Goal: Information Seeking & Learning: Understand process/instructions

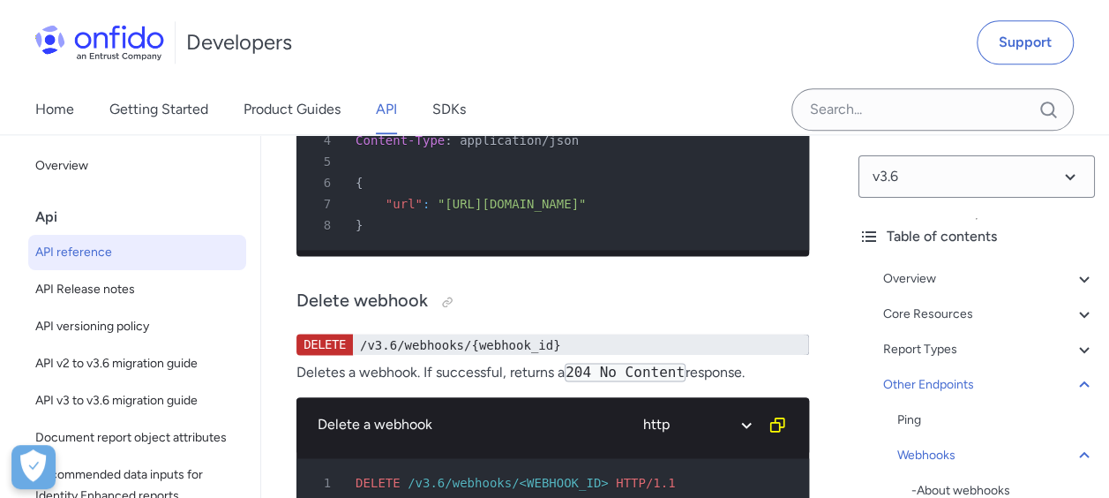
drag, startPoint x: 297, startPoint y: 242, endPoint x: 450, endPoint y: 242, distance: 152.7
drag, startPoint x: 290, startPoint y: 205, endPoint x: 507, endPoint y: 204, distance: 216.3
drag, startPoint x: 507, startPoint y: 204, endPoint x: 610, endPoint y: 286, distance: 131.9
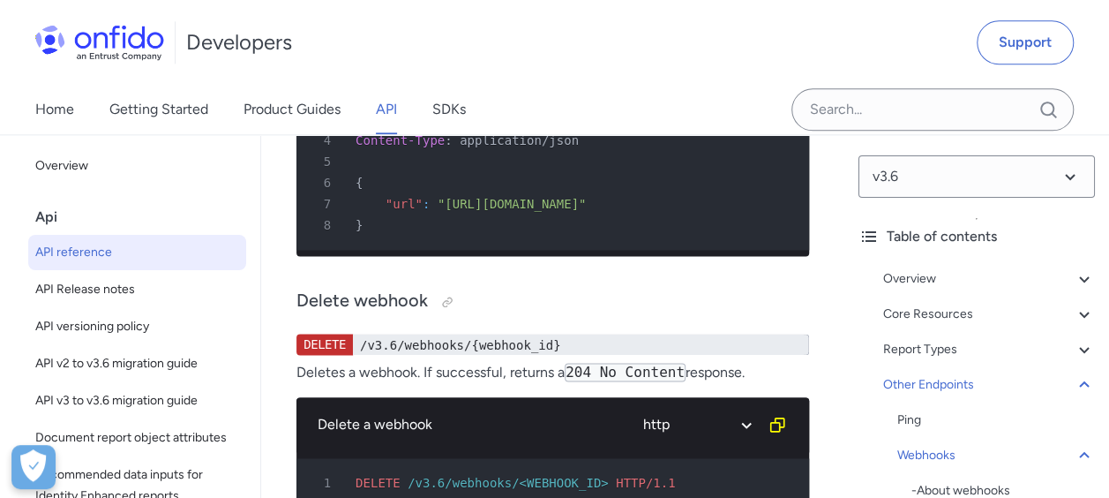
drag, startPoint x: 572, startPoint y: 246, endPoint x: 683, endPoint y: 251, distance: 111.3
drag, startPoint x: 683, startPoint y: 251, endPoint x: 655, endPoint y: 260, distance: 29.9
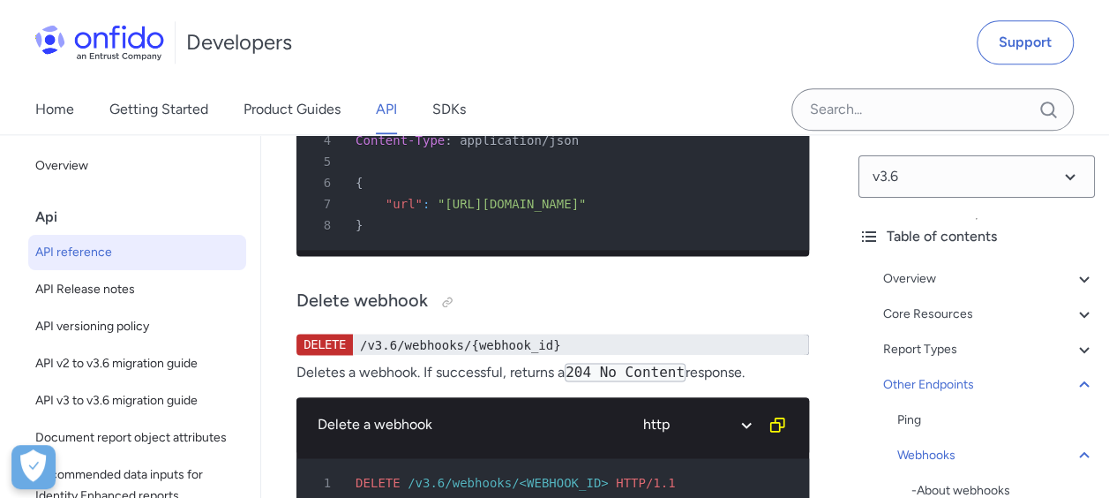
drag, startPoint x: 394, startPoint y: 245, endPoint x: 621, endPoint y: 247, distance: 227.7
drag, startPoint x: 297, startPoint y: 303, endPoint x: 803, endPoint y: 323, distance: 507.0
drag, startPoint x: 540, startPoint y: 350, endPoint x: 747, endPoint y: 355, distance: 206.6
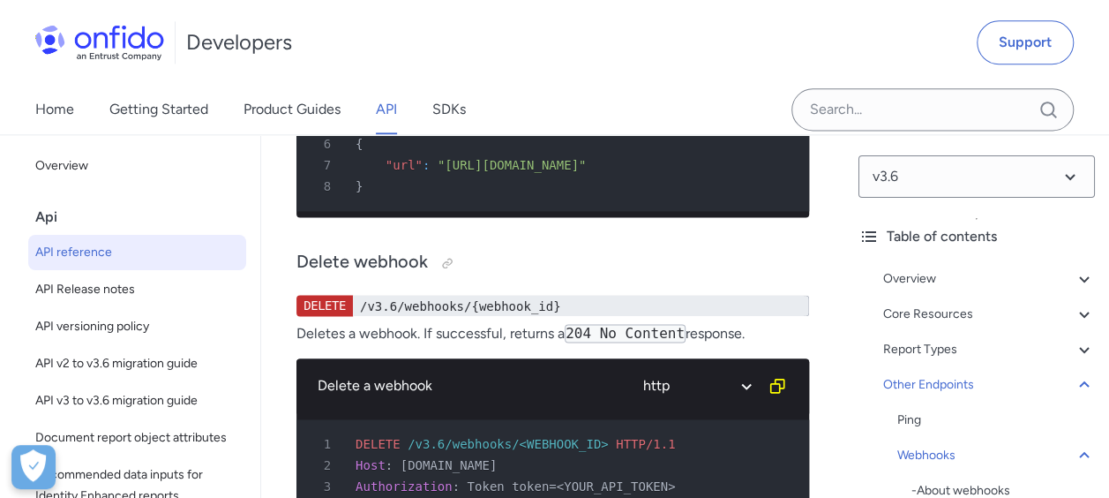
scroll to position [197470, 0]
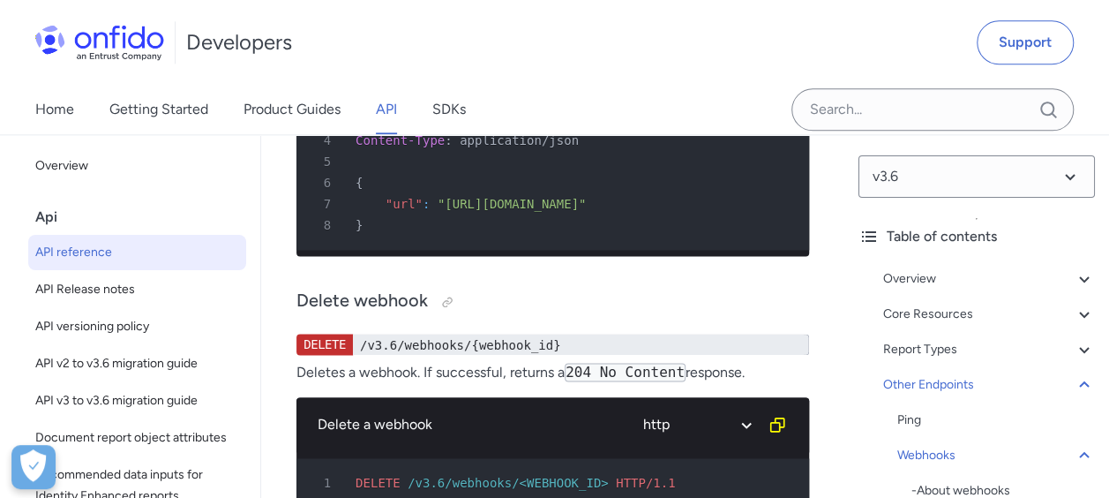
drag, startPoint x: 756, startPoint y: 233, endPoint x: 786, endPoint y: 259, distance: 39.4
copy p "OAuth Client Credentials Grant ."
